Goal: Task Accomplishment & Management: Manage account settings

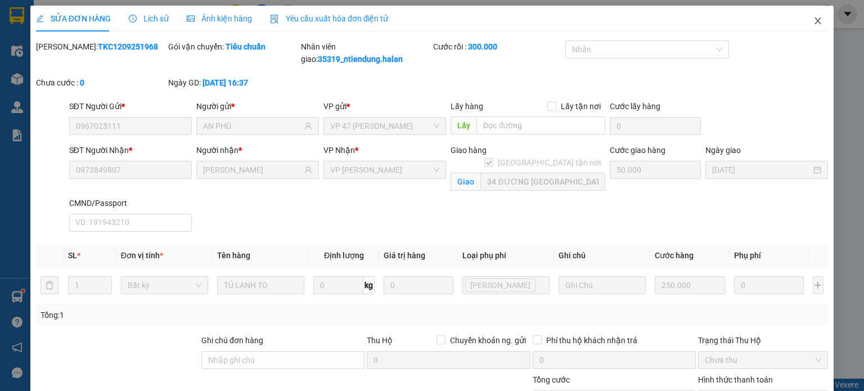
click at [815, 20] on icon "close" at bounding box center [818, 20] width 6 height 7
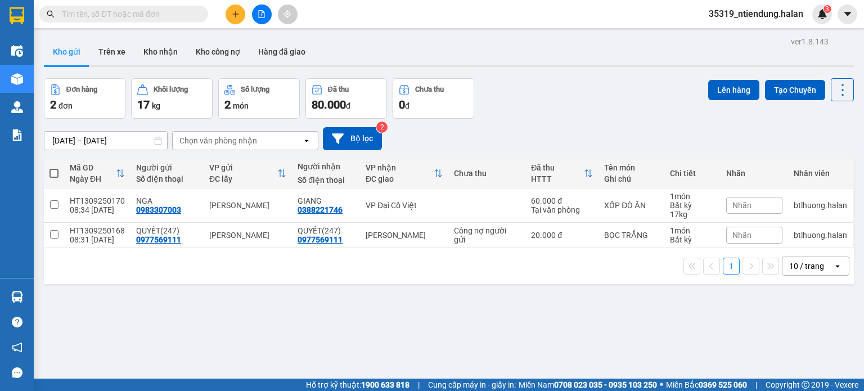
click at [747, 17] on span "35319_ntiendung.halan" at bounding box center [756, 14] width 113 height 14
click at [734, 37] on span "Đăng xuất" at bounding box center [761, 35] width 89 height 12
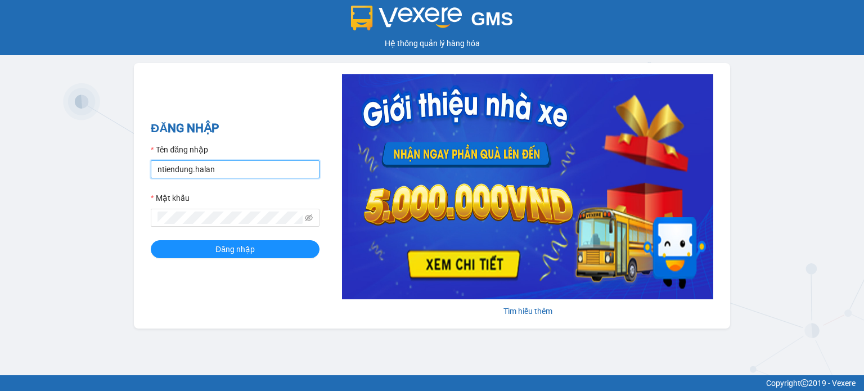
click at [239, 167] on input "ntiendung.halan" at bounding box center [235, 169] width 169 height 18
type input "lnthanh.halan"
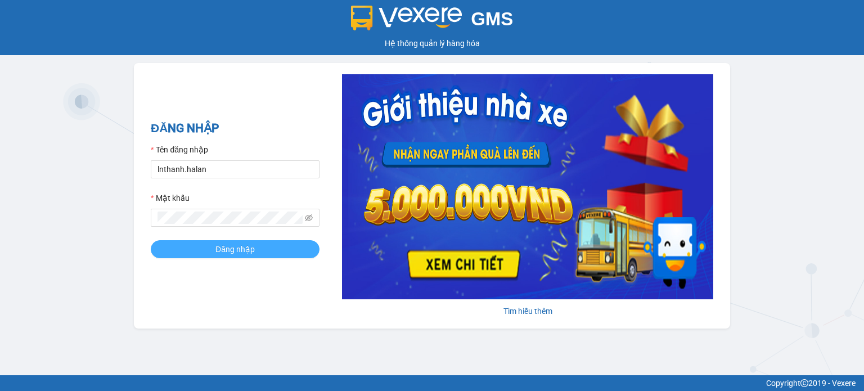
click at [209, 247] on button "Đăng nhập" at bounding box center [235, 249] width 169 height 18
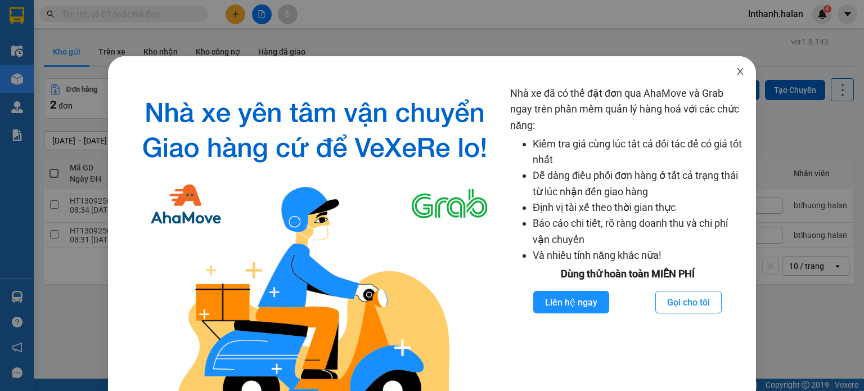
click at [736, 71] on icon "close" at bounding box center [740, 71] width 9 height 9
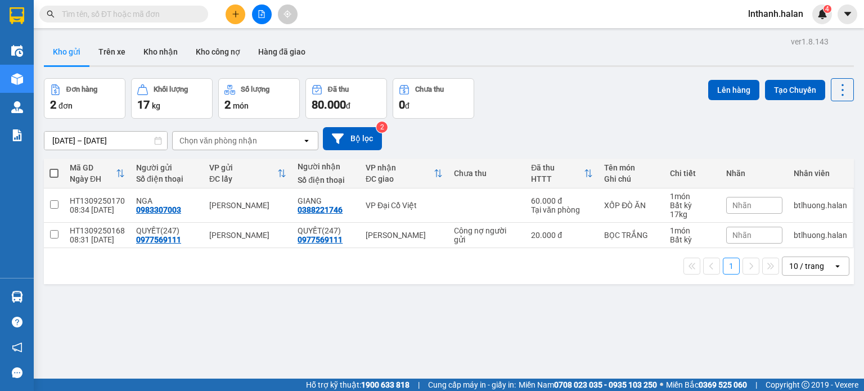
click at [167, 16] on input "text" at bounding box center [128, 14] width 133 height 12
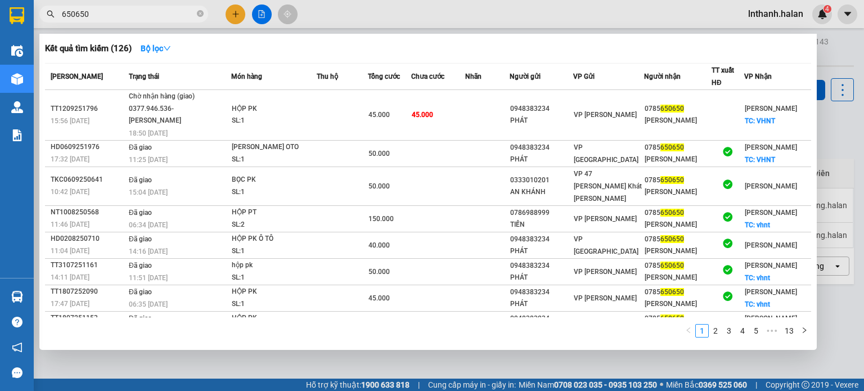
type input "650650"
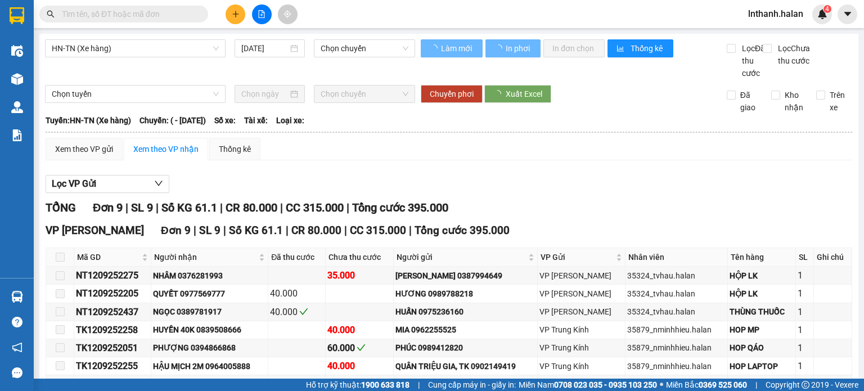
type input "12/09/2025"
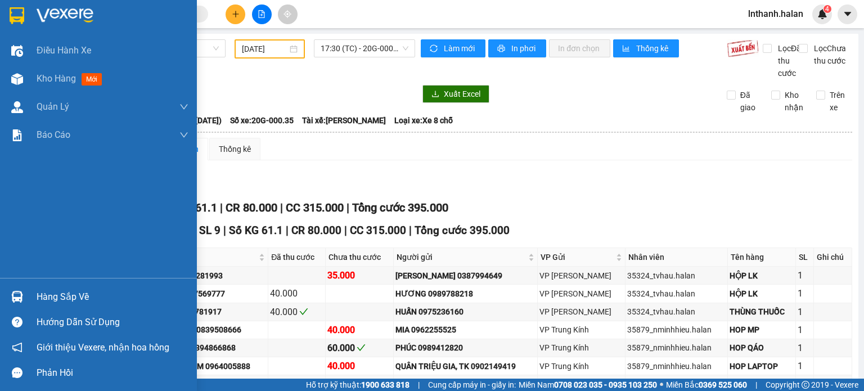
click at [43, 293] on div "Hàng sắp về" at bounding box center [113, 297] width 152 height 17
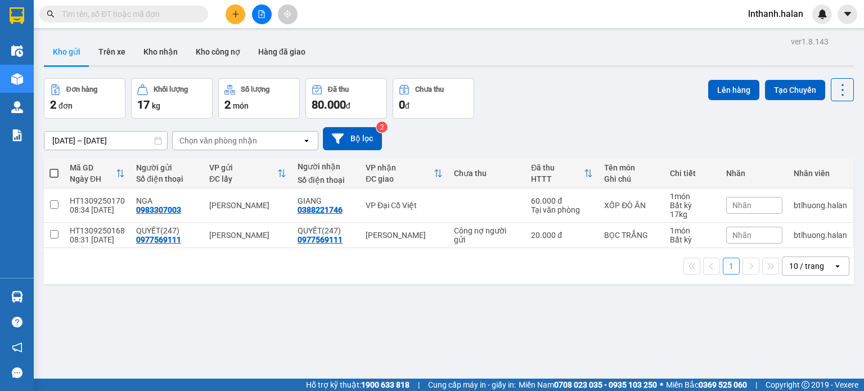
click at [171, 12] on input "text" at bounding box center [128, 14] width 133 height 12
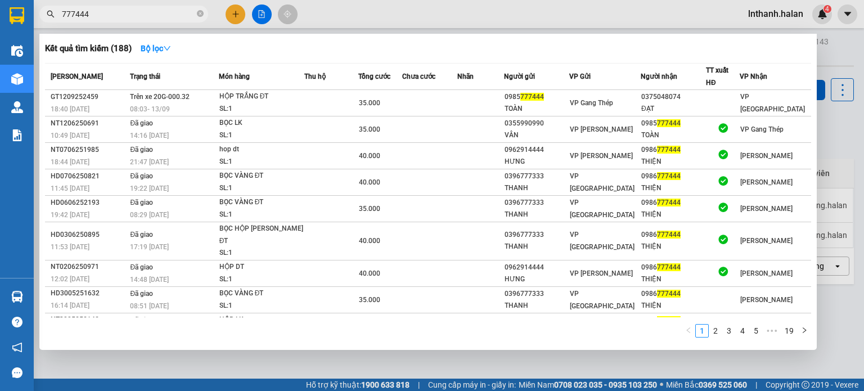
click at [170, 14] on input "777444" at bounding box center [128, 14] width 133 height 12
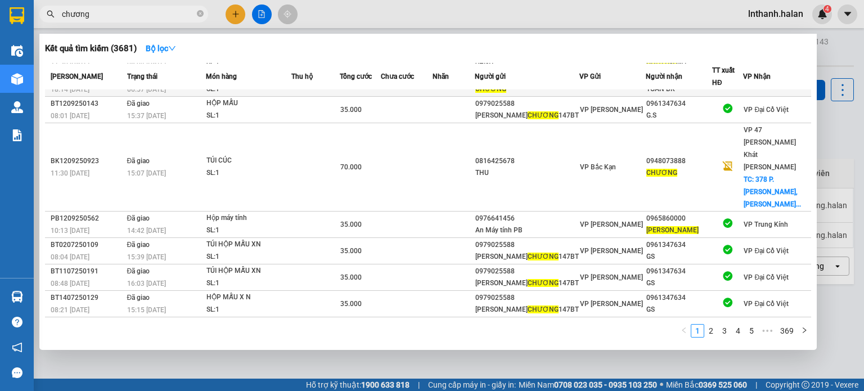
scroll to position [101, 0]
type input "chương"
click at [174, 42] on button "Bộ lọc" at bounding box center [161, 48] width 48 height 18
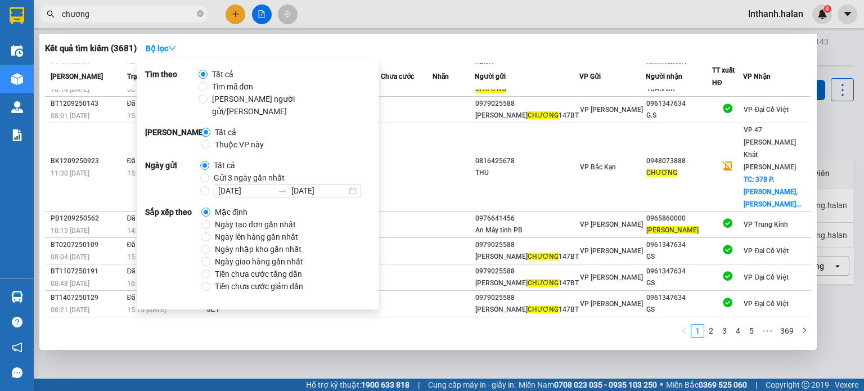
click at [221, 138] on span "Thuộc VP này" at bounding box center [239, 144] width 58 height 12
click at [210, 140] on input "Thuộc VP này" at bounding box center [205, 144] width 9 height 9
radio input "true"
radio input "false"
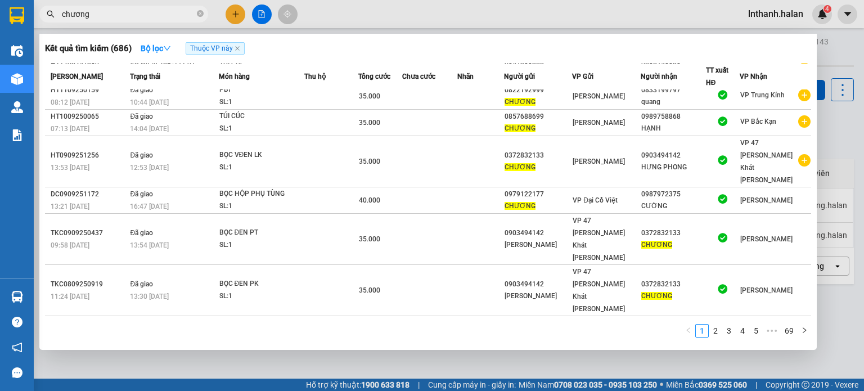
click at [421, 56] on div "Kết quả tìm kiếm ( 686 ) Bộ lọc Thuộc VP này" at bounding box center [428, 48] width 767 height 18
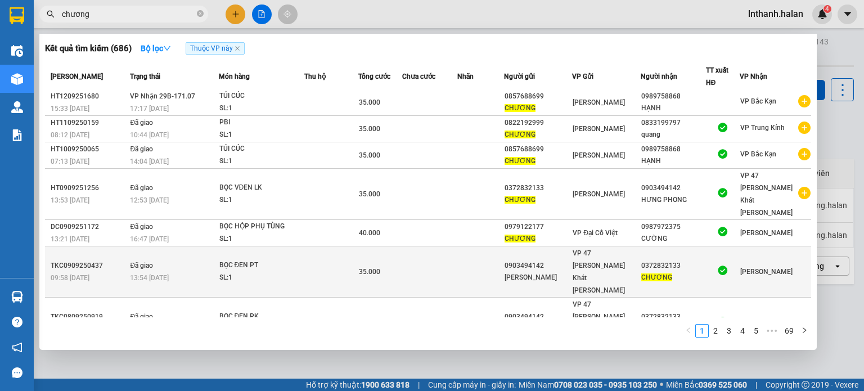
scroll to position [0, 0]
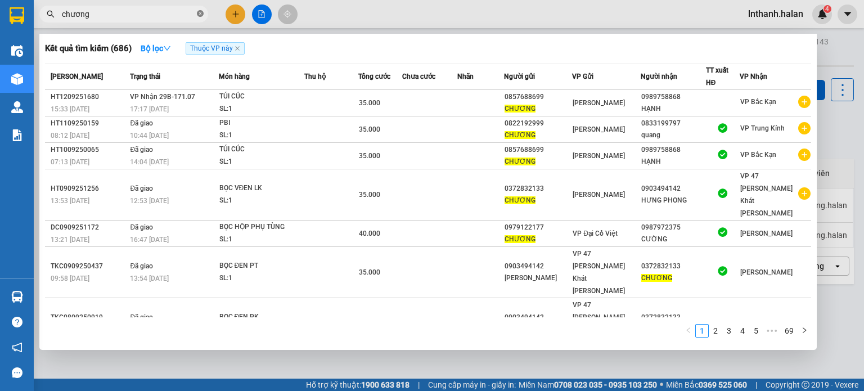
click at [203, 14] on icon "close-circle" at bounding box center [200, 13] width 7 height 7
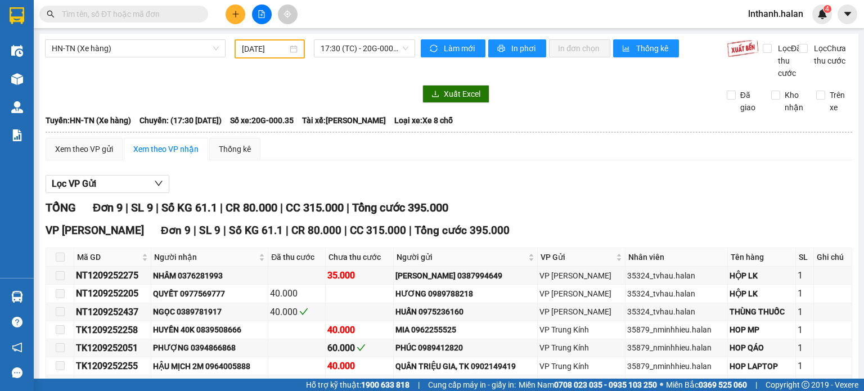
click at [595, 195] on section "Kết quả tìm kiếm ( 0 ) Bộ lọc No Data lnthanh.halan 4 Điều hành xe Kho hàng mới…" at bounding box center [432, 195] width 864 height 391
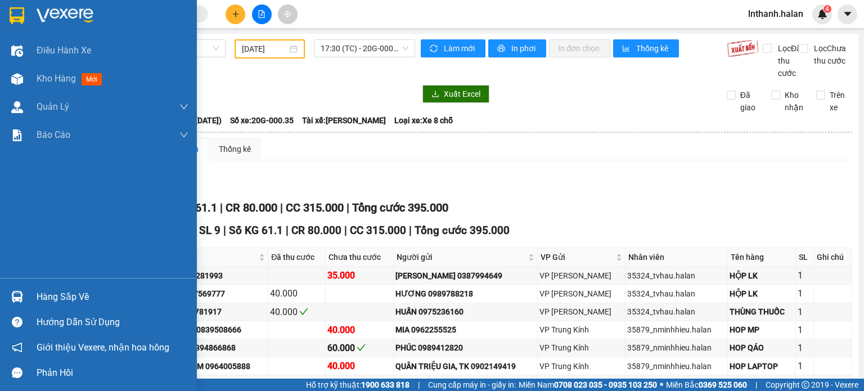
click at [47, 297] on div "Hàng sắp về" at bounding box center [113, 297] width 152 height 17
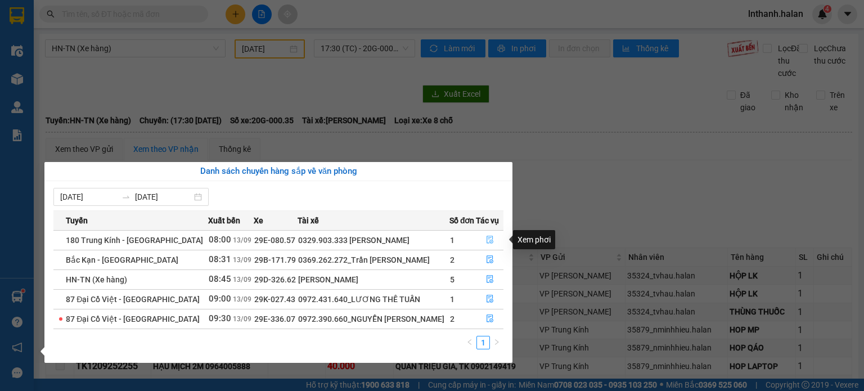
click at [488, 235] on button "button" at bounding box center [490, 240] width 26 height 18
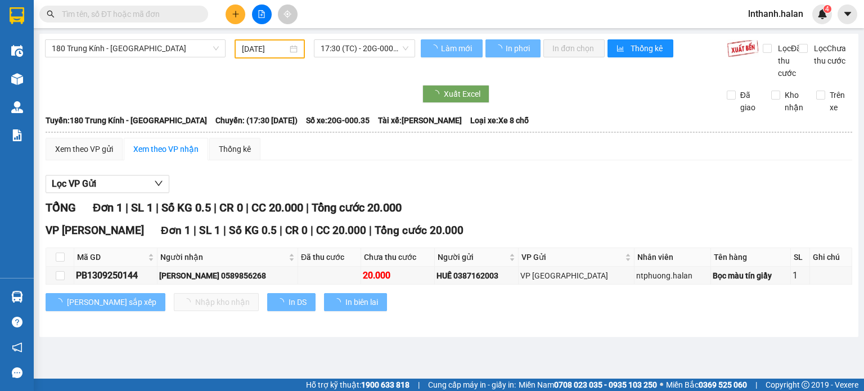
type input "[DATE]"
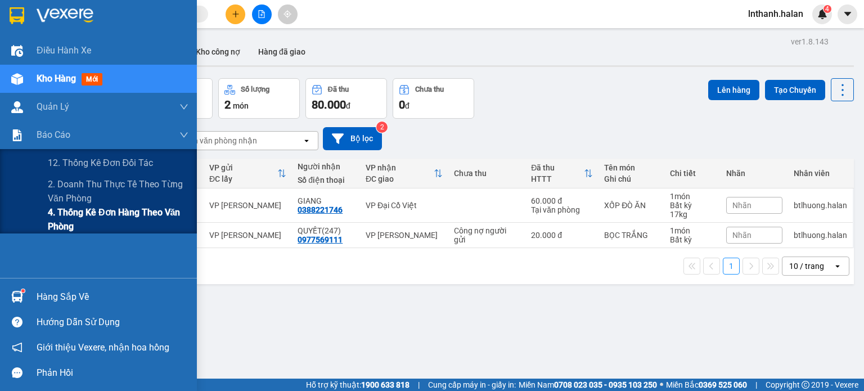
click at [65, 210] on span "4. Thống kê đơn hàng theo văn phòng" at bounding box center [118, 219] width 141 height 28
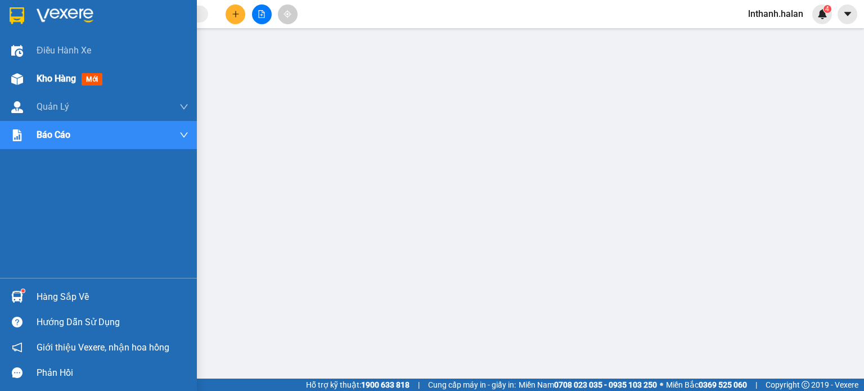
click at [41, 82] on span "Kho hàng" at bounding box center [56, 78] width 39 height 11
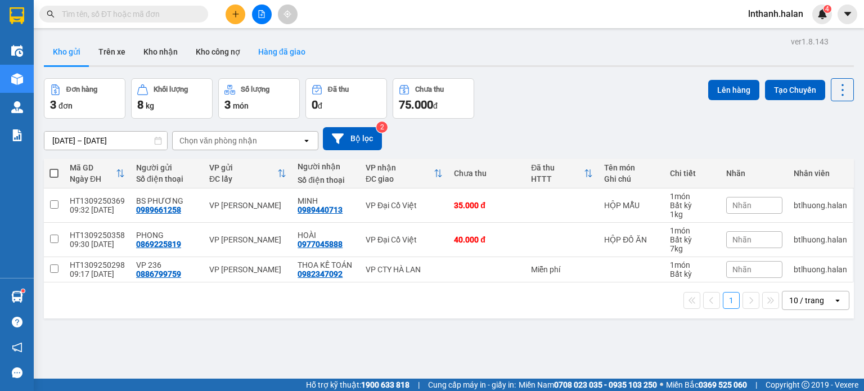
click at [289, 52] on button "Hàng đã giao" at bounding box center [281, 51] width 65 height 27
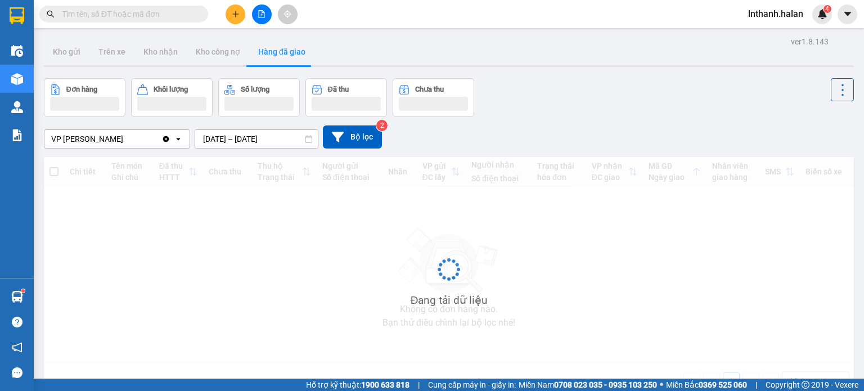
click at [284, 139] on input "[DATE] – [DATE]" at bounding box center [256, 139] width 123 height 18
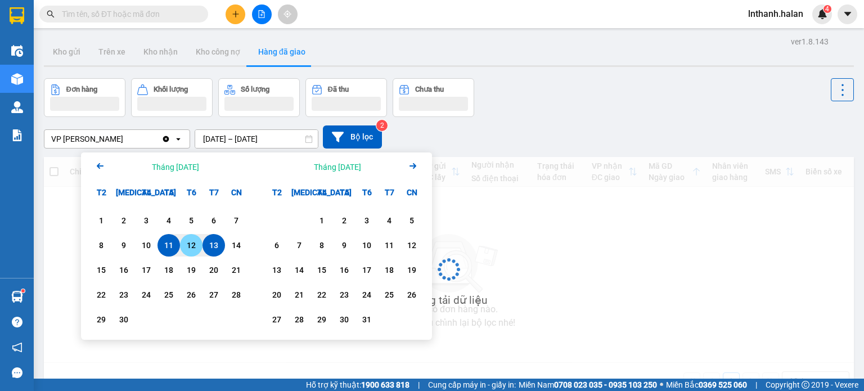
click at [196, 244] on div "12" at bounding box center [191, 246] width 16 height 14
type input "[DATE] – [DATE]"
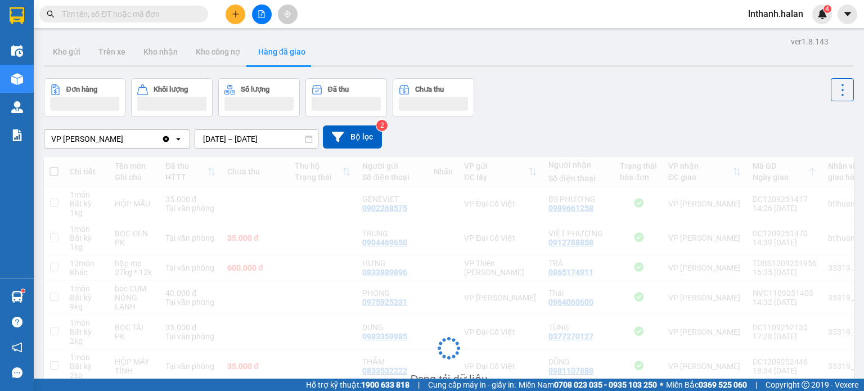
click at [528, 87] on div "Đơn hàng Khối lượng Số lượng Đã thu Chưa thu" at bounding box center [449, 97] width 810 height 39
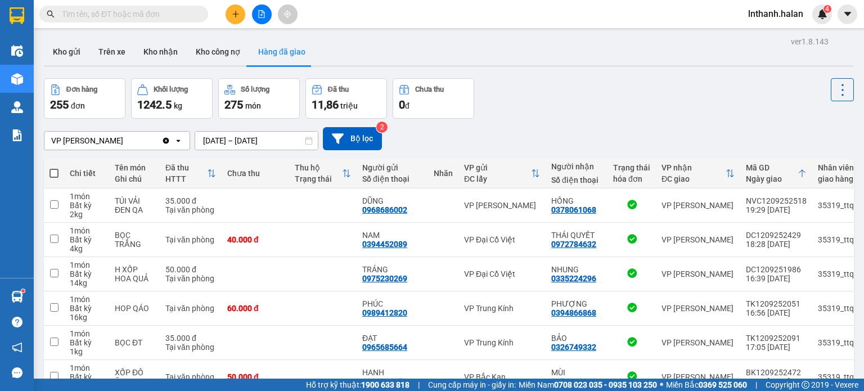
click at [815, 91] on div "Đơn hàng 255 đơn Khối lượng 1242.5 kg Số lượng 275 món Đã thu 11,86 triệu Chưa …" at bounding box center [449, 98] width 810 height 41
click at [831, 94] on button at bounding box center [842, 89] width 23 height 23
click at [819, 118] on span "Làm mới" at bounding box center [818, 119] width 31 height 11
click at [158, 51] on button "Kho nhận" at bounding box center [161, 51] width 52 height 27
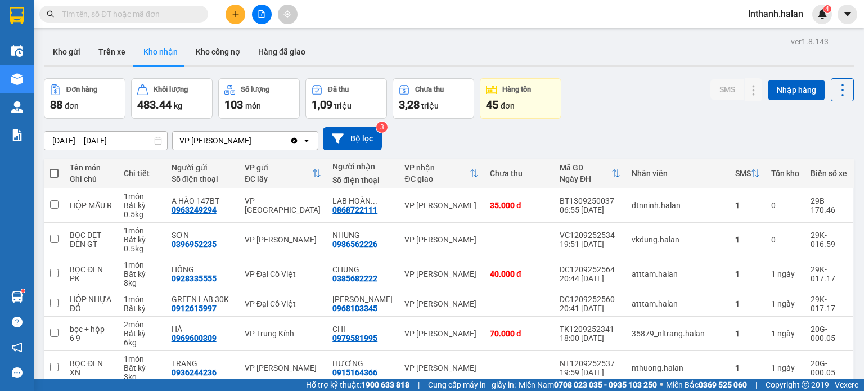
click at [131, 139] on input "[DATE] – [DATE]" at bounding box center [105, 141] width 123 height 18
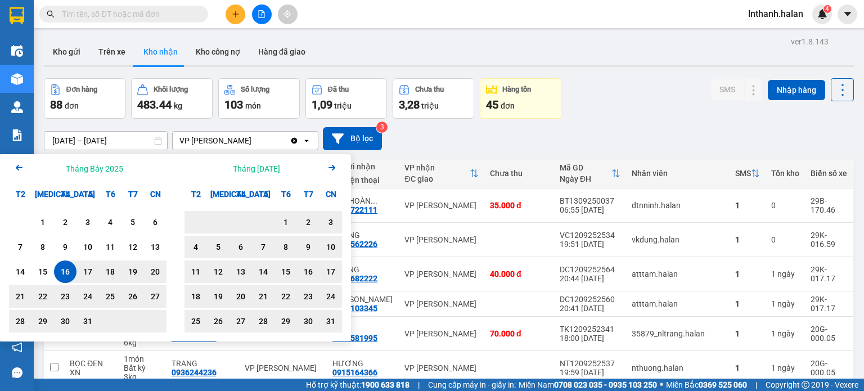
click at [328, 166] on icon "Arrow Right" at bounding box center [332, 168] width 14 height 14
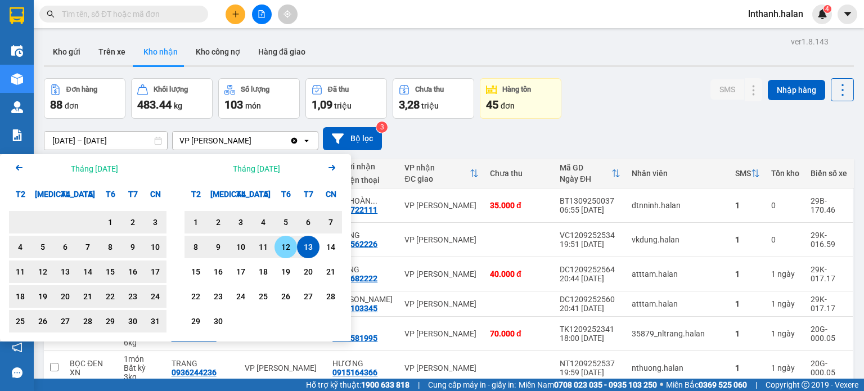
click at [292, 252] on div "12" at bounding box center [286, 247] width 16 height 14
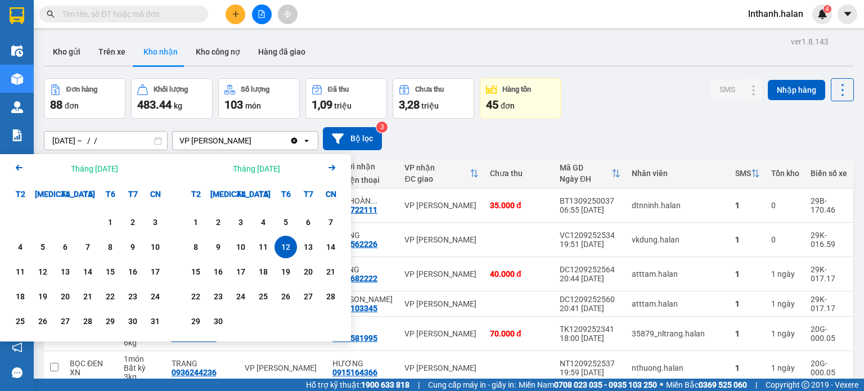
click at [292, 252] on div "12" at bounding box center [286, 247] width 16 height 14
type input "[DATE] – [DATE]"
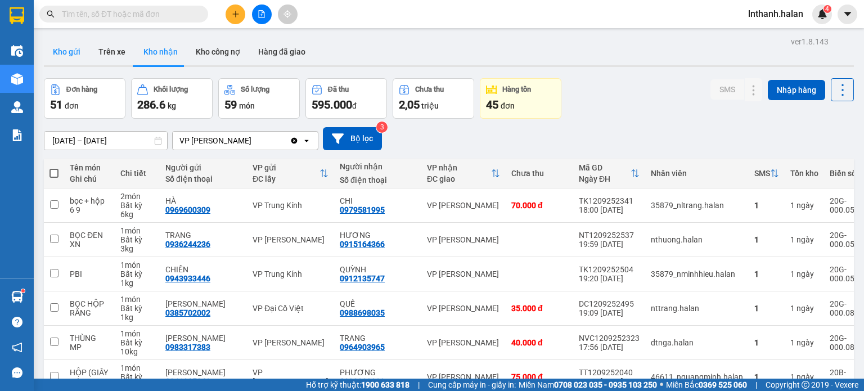
click at [74, 48] on button "Kho gửi" at bounding box center [67, 51] width 46 height 27
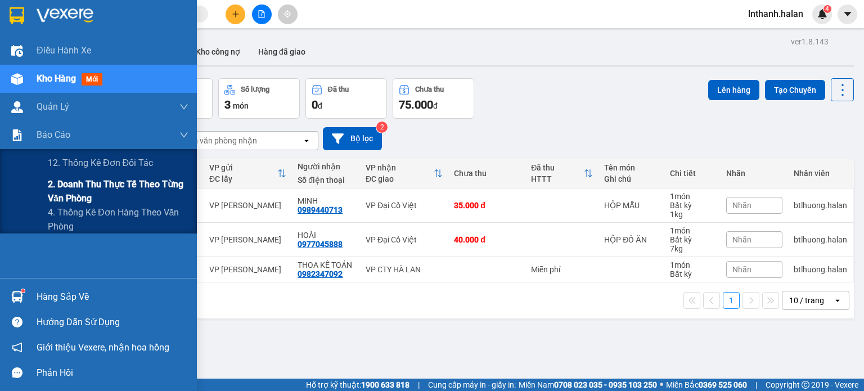
click at [72, 181] on span "2. Doanh thu thực tế theo từng văn phòng" at bounding box center [118, 191] width 141 height 28
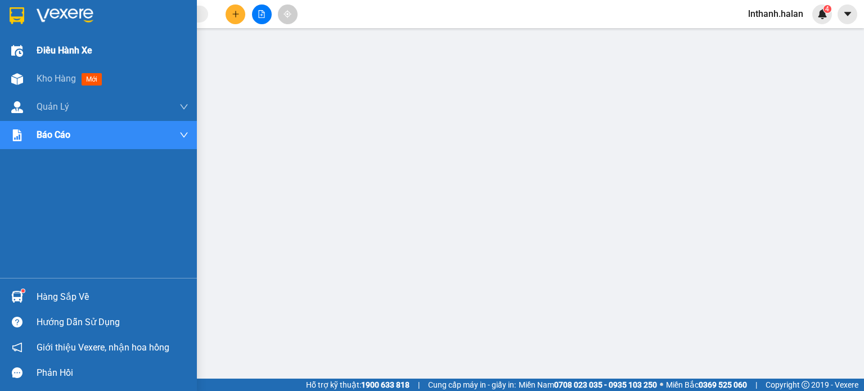
click at [57, 56] on span "Điều hành xe" at bounding box center [65, 50] width 56 height 14
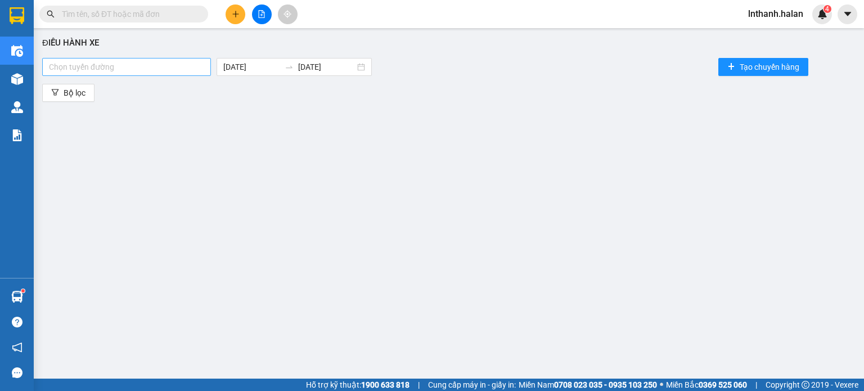
click at [172, 72] on div at bounding box center [126, 67] width 163 height 14
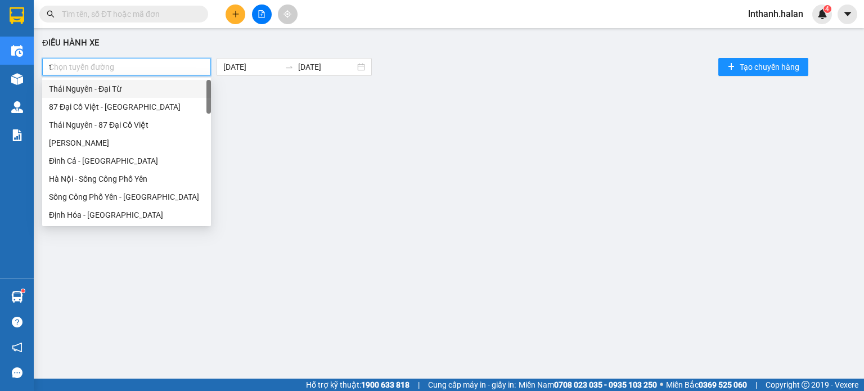
type input "tu"
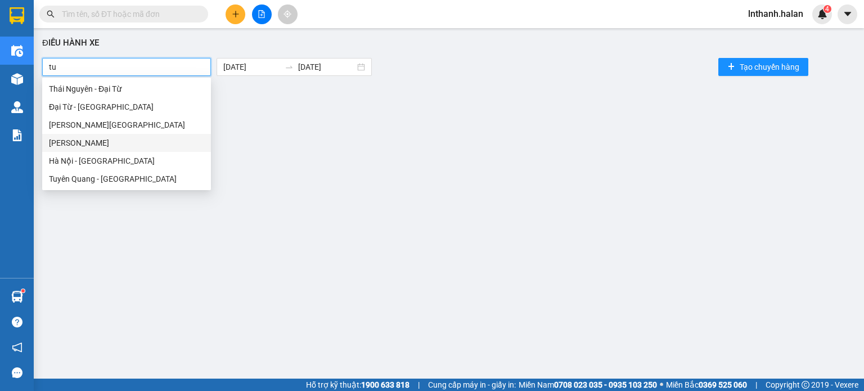
click at [106, 140] on div "[PERSON_NAME]" at bounding box center [126, 143] width 155 height 12
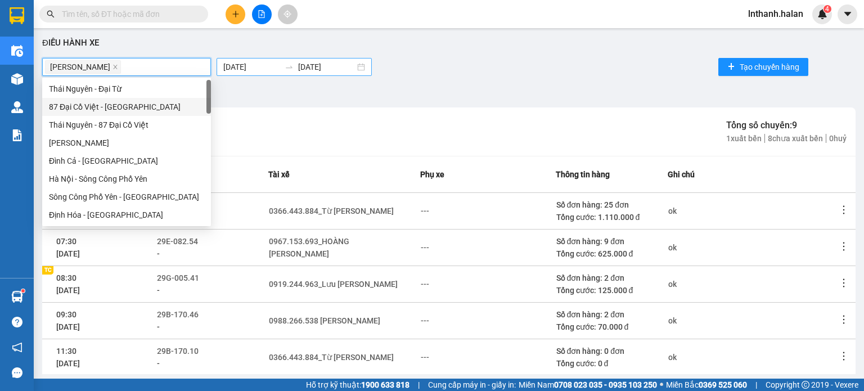
click at [245, 65] on input "[DATE]" at bounding box center [251, 67] width 57 height 12
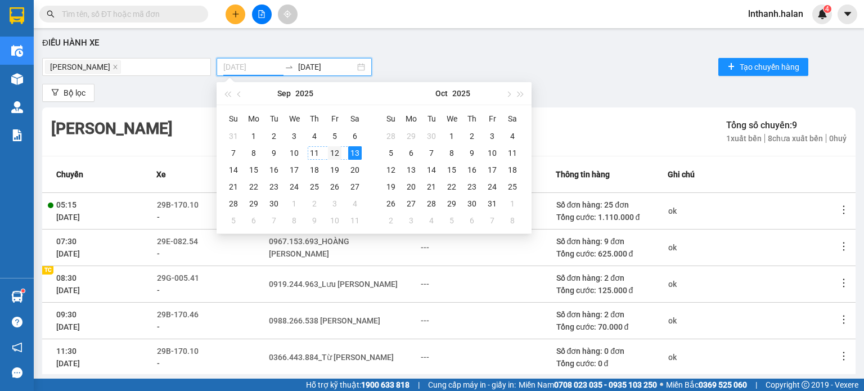
type input "[DATE]"
click at [333, 151] on div "12" at bounding box center [335, 153] width 14 height 14
type input "[DATE]"
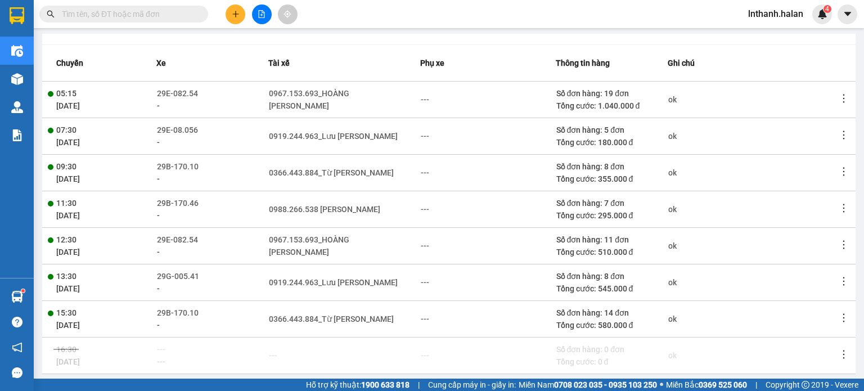
scroll to position [113, 0]
click at [839, 92] on icon "more" at bounding box center [844, 97] width 11 height 11
click at [806, 116] on span "Xem phơi" at bounding box center [806, 118] width 33 height 9
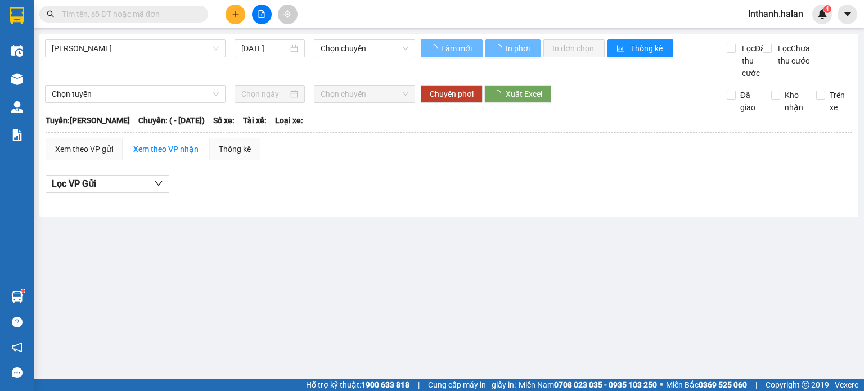
type input "[DATE]"
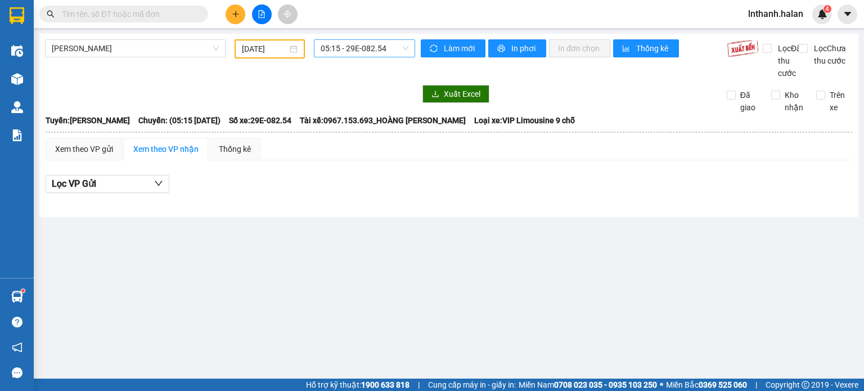
click at [377, 50] on span "05:15 - 29E-082.54" at bounding box center [365, 48] width 88 height 17
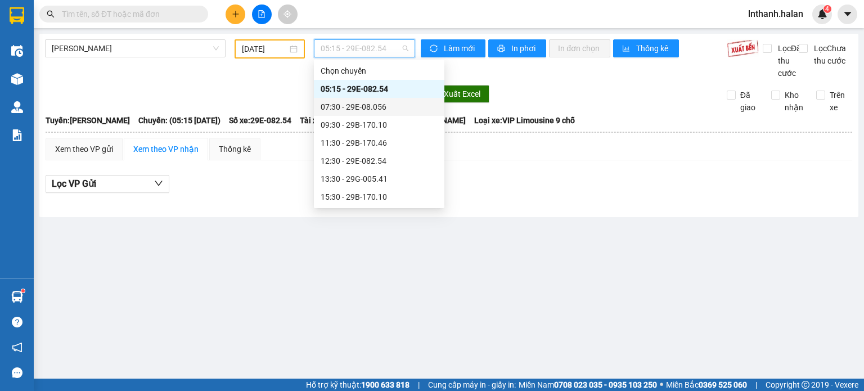
click at [368, 101] on div "07:30 - 29E-08.056" at bounding box center [379, 107] width 117 height 12
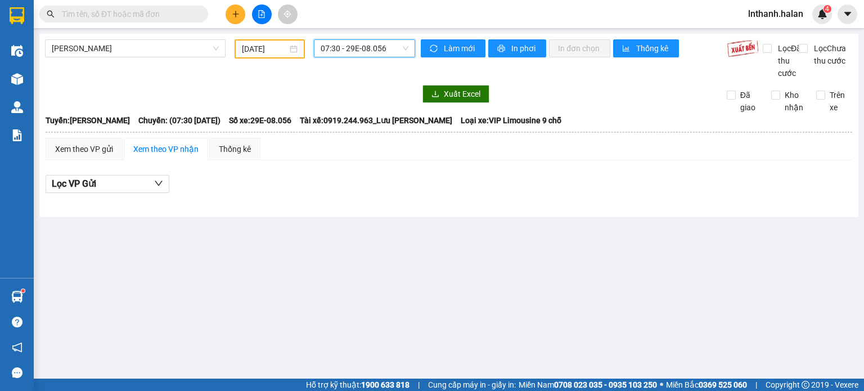
click at [365, 53] on span "07:30 - 29E-08.056" at bounding box center [365, 48] width 88 height 17
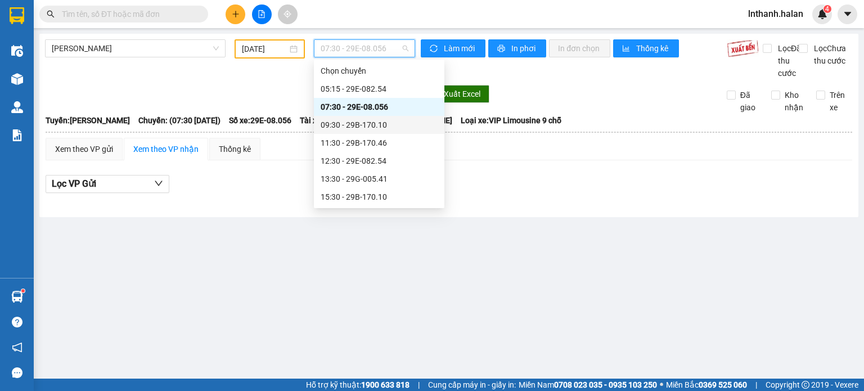
click at [371, 126] on div "09:30 - 29B-170.10" at bounding box center [379, 125] width 117 height 12
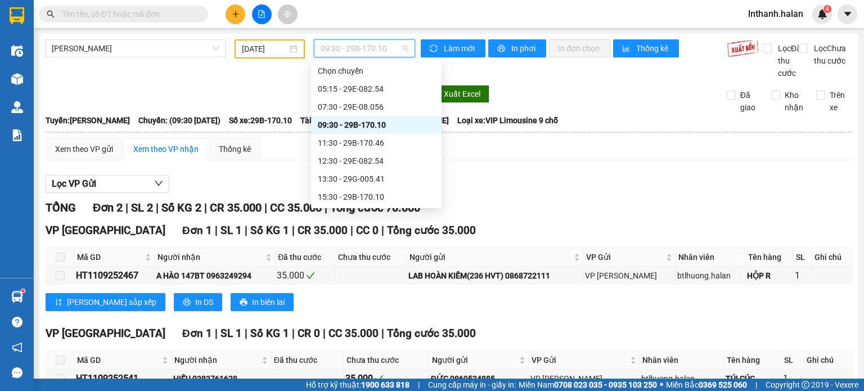
click at [360, 46] on span "09:30 - 29B-170.10" at bounding box center [365, 48] width 88 height 17
click at [370, 146] on div "11:30 - 29B-170.46" at bounding box center [376, 143] width 117 height 12
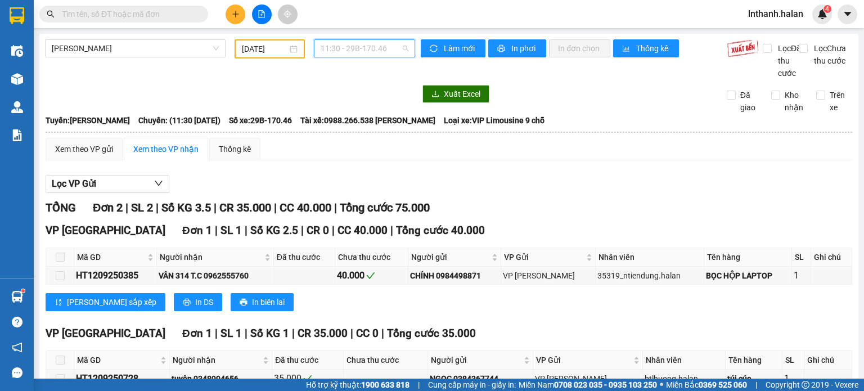
click at [354, 47] on span "11:30 - 29B-170.46" at bounding box center [365, 48] width 88 height 17
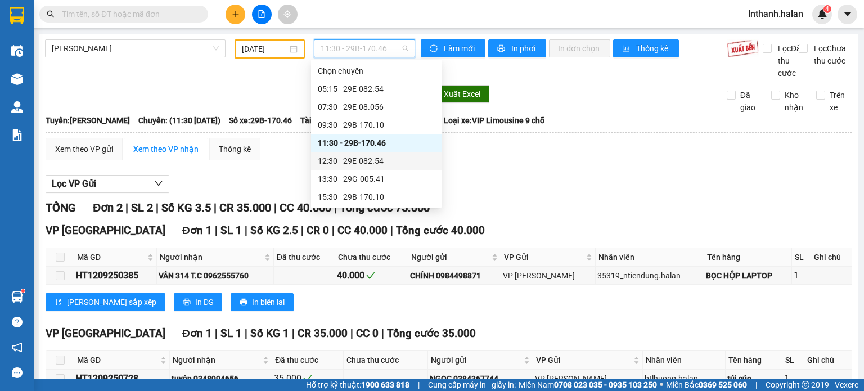
click at [359, 159] on div "12:30 - 29E-082.54" at bounding box center [376, 161] width 117 height 12
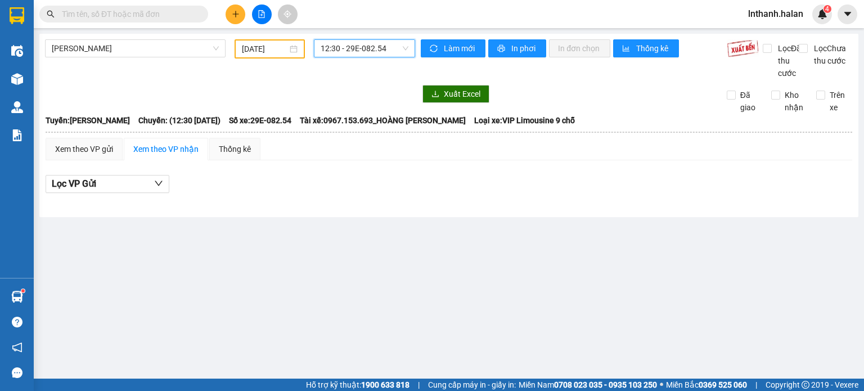
click at [360, 51] on span "12:30 - 29E-082.54" at bounding box center [365, 48] width 88 height 17
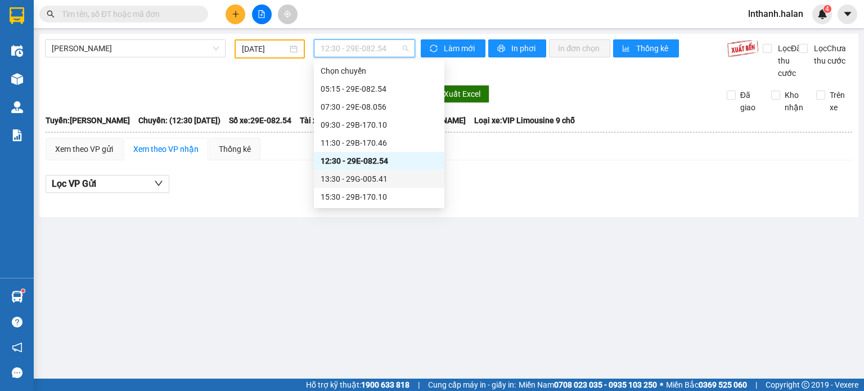
click at [362, 177] on div "13:30 - 29G-005.41" at bounding box center [379, 179] width 117 height 12
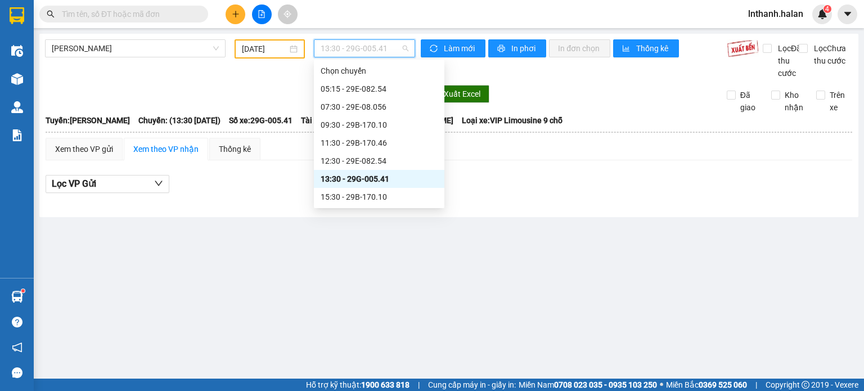
click at [365, 51] on span "13:30 - 29G-005.41" at bounding box center [365, 48] width 88 height 17
click at [369, 191] on div "15:30 - 29B-170.10" at bounding box center [379, 197] width 117 height 12
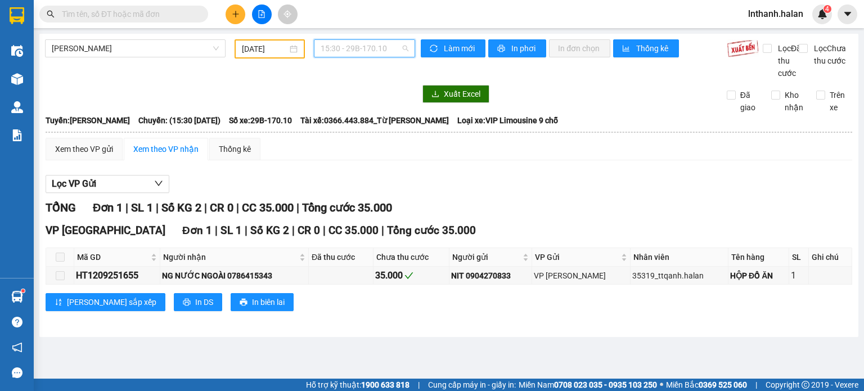
click at [351, 47] on span "15:30 - 29B-170.10" at bounding box center [365, 48] width 88 height 17
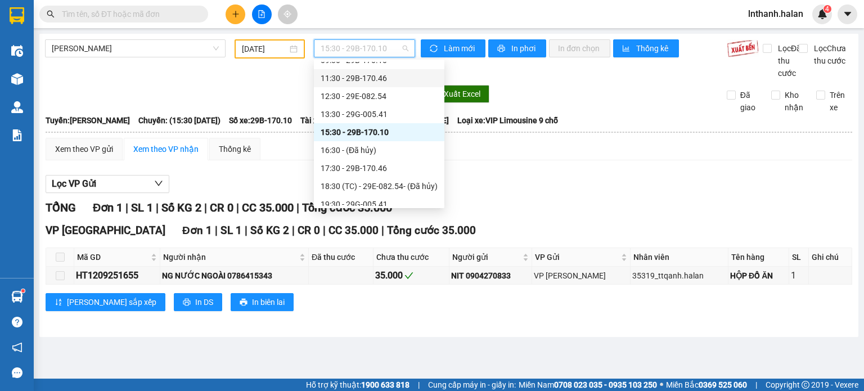
scroll to position [72, 0]
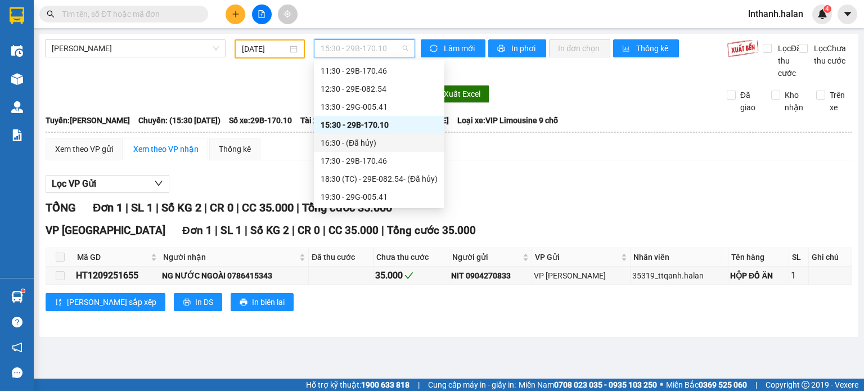
click at [365, 141] on div "16:30 - (Đã hủy)" at bounding box center [379, 143] width 117 height 12
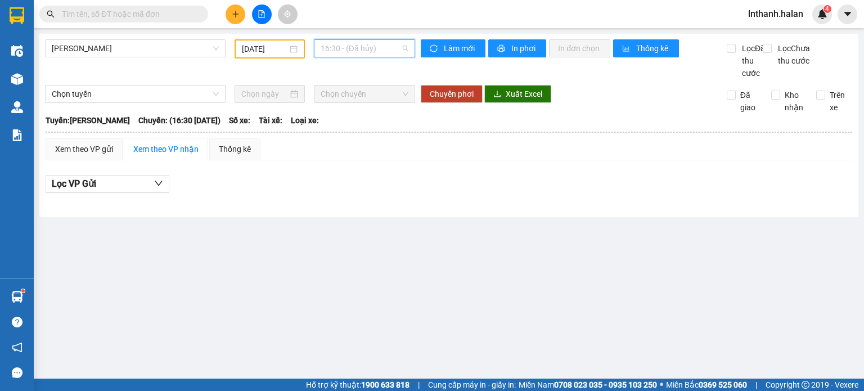
click at [374, 51] on span "16:30 - (Đã hủy)" at bounding box center [365, 48] width 88 height 17
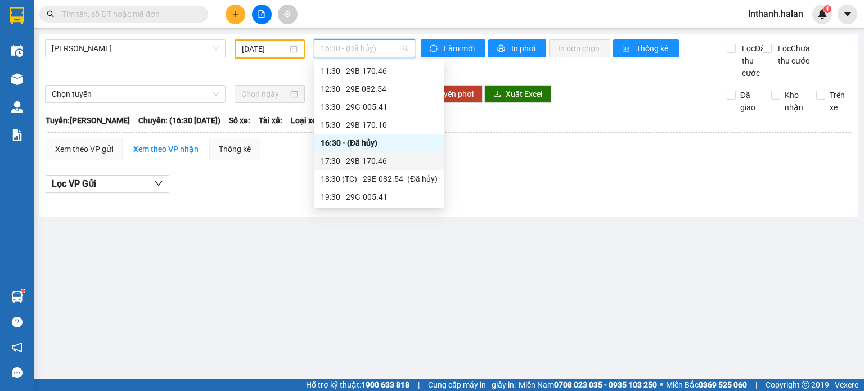
click at [380, 162] on div "17:30 - 29B-170.46" at bounding box center [379, 161] width 117 height 12
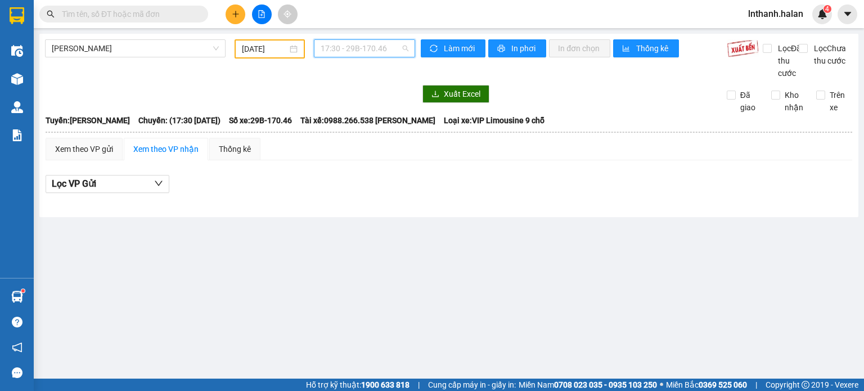
click at [374, 48] on span "17:30 - 29B-170.46" at bounding box center [365, 48] width 88 height 17
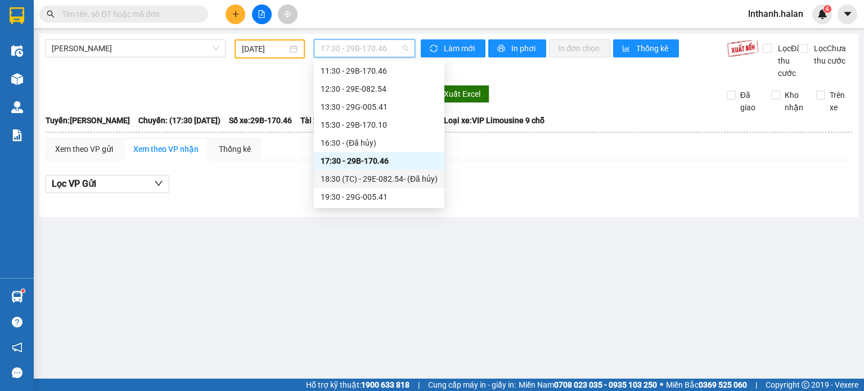
click at [383, 178] on div "18:30 (TC) - 29E-082.54 - (Đã hủy)" at bounding box center [379, 179] width 117 height 12
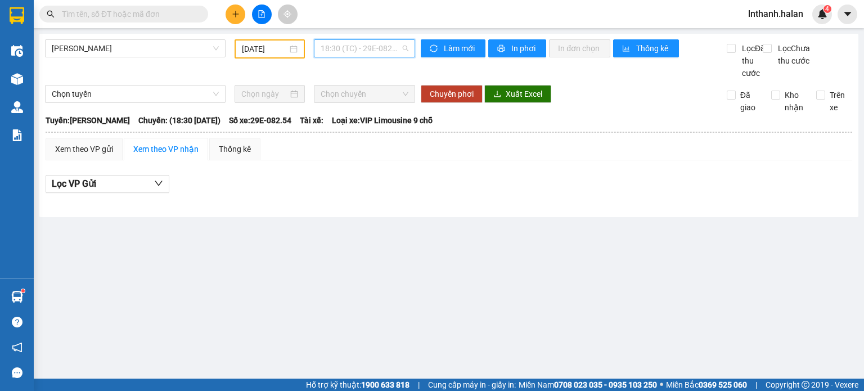
click at [365, 50] on span "18:30 (TC) - 29E-082.54 - (Đã hủy)" at bounding box center [365, 48] width 88 height 17
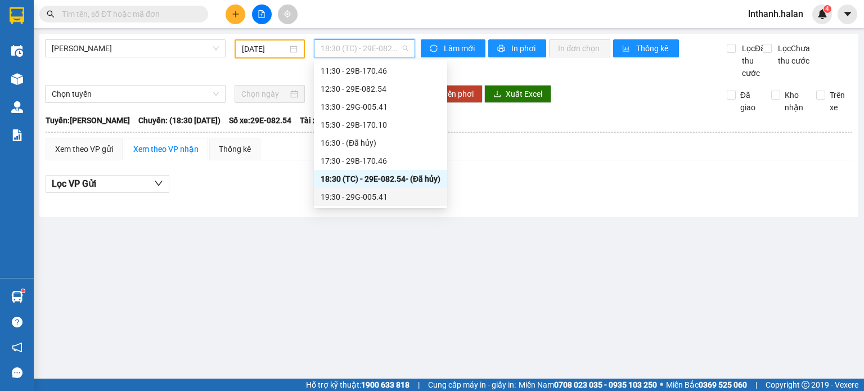
click at [374, 199] on div "19:30 - 29G-005.41" at bounding box center [381, 197] width 120 height 12
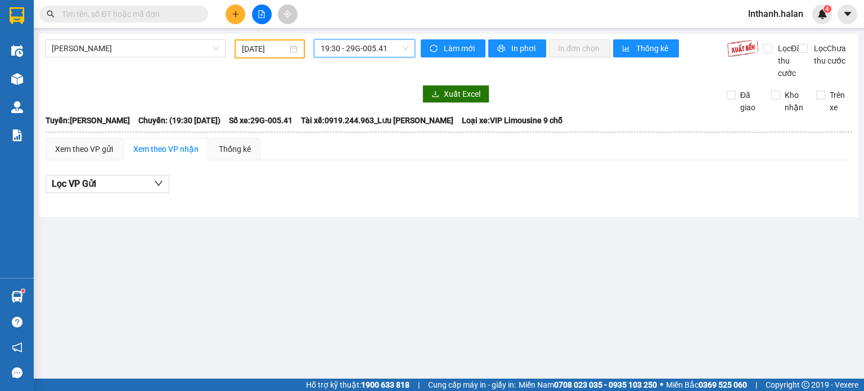
click at [353, 47] on span "19:30 - 29G-005.41" at bounding box center [365, 48] width 88 height 17
